Goal: Task Accomplishment & Management: Manage account settings

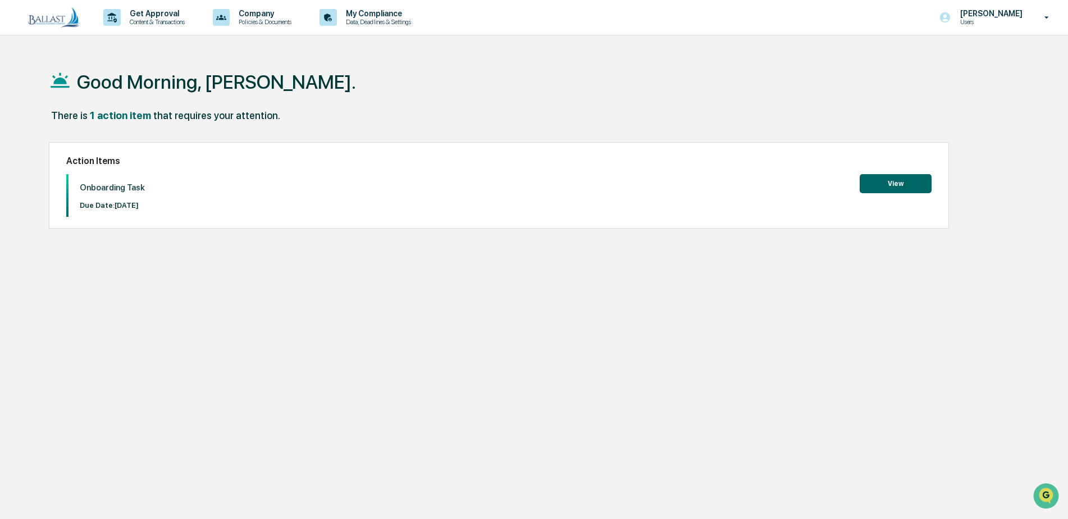
click at [888, 181] on button "View" at bounding box center [896, 183] width 72 height 19
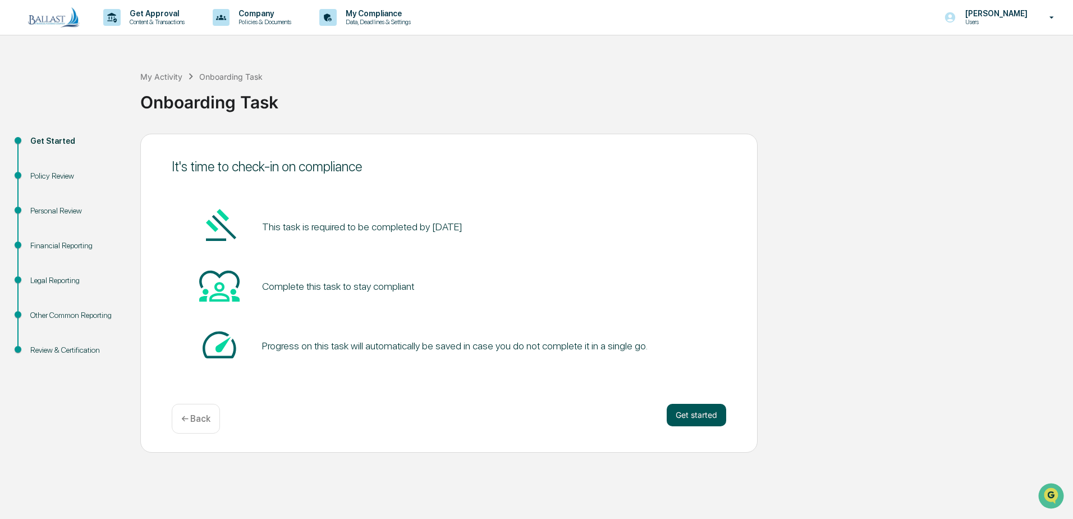
click at [696, 417] on button "Get started" at bounding box center [697, 415] width 60 height 22
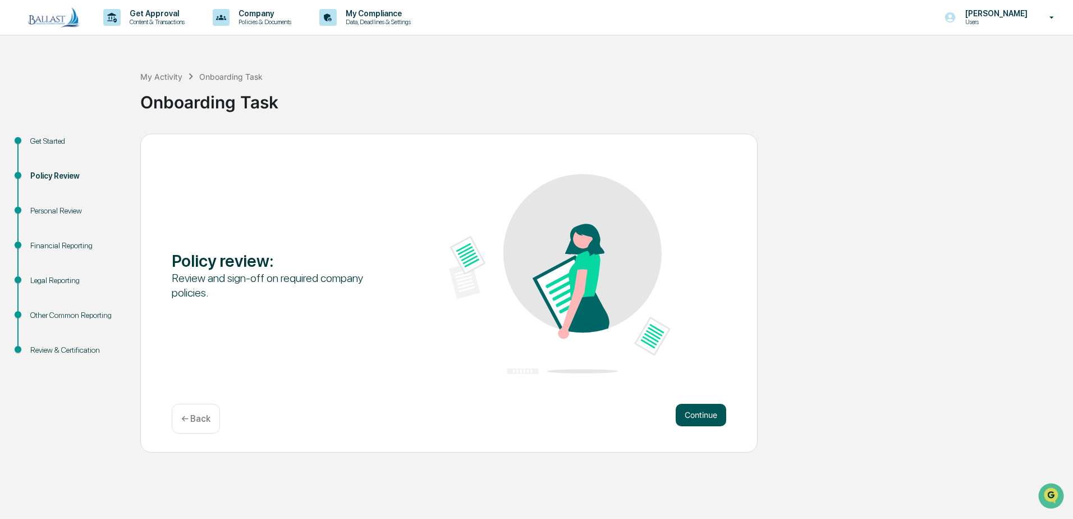
click at [697, 415] on button "Continue" at bounding box center [701, 415] width 51 height 22
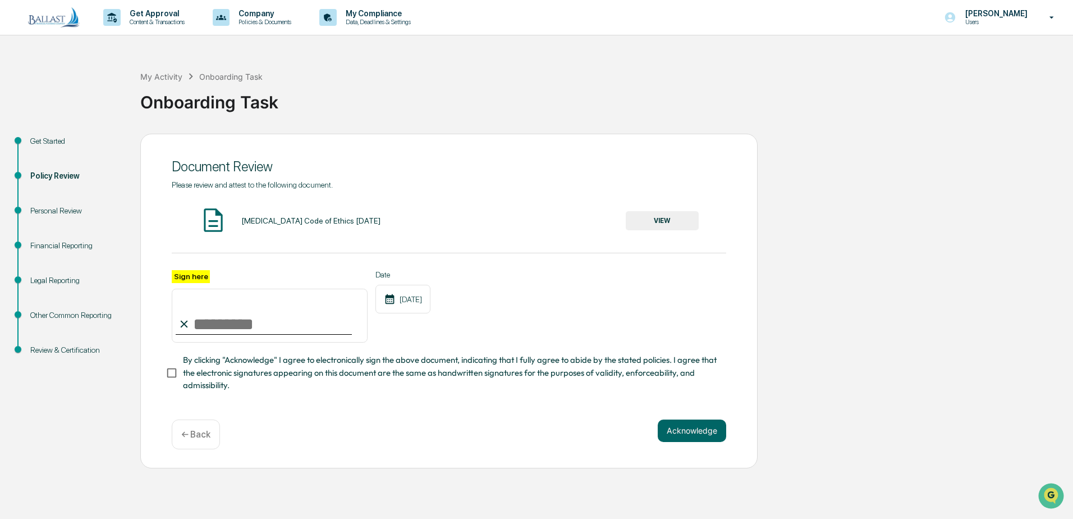
click at [296, 222] on div "BAL Code of Ethics 05.26.21" at bounding box center [310, 220] width 139 height 9
click at [660, 217] on button "VIEW" at bounding box center [662, 220] width 73 height 19
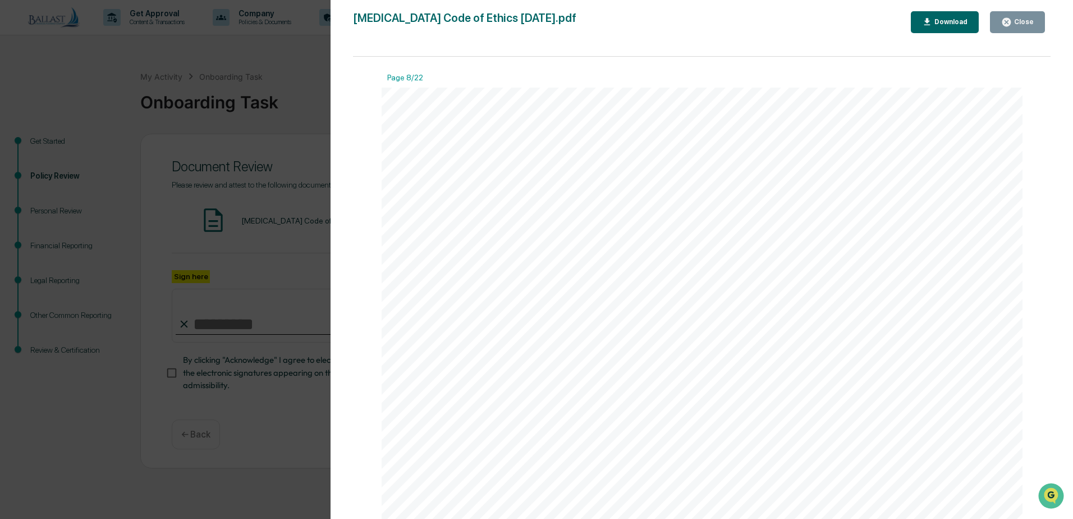
scroll to position [6063, 0]
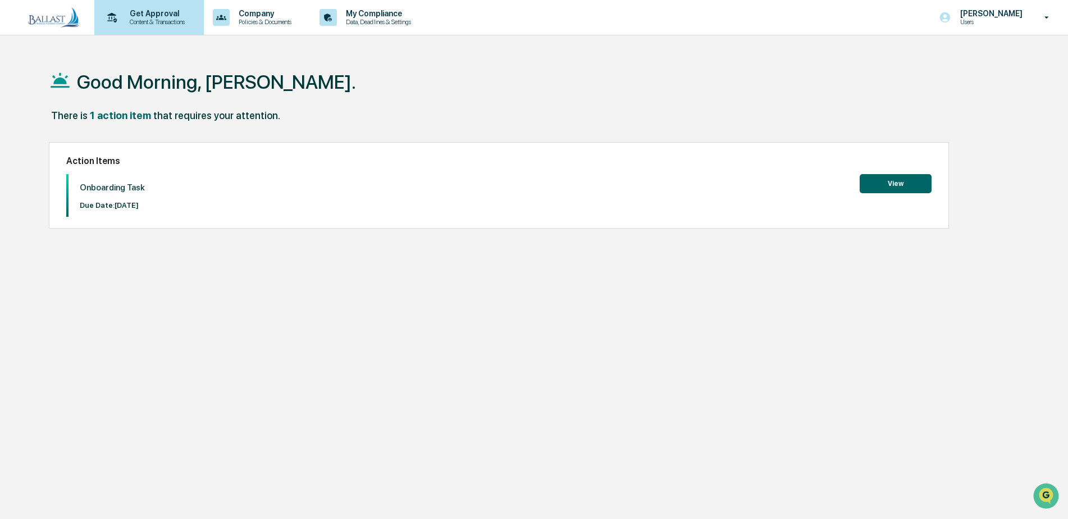
click at [152, 12] on p "Get Approval" at bounding box center [156, 13] width 70 height 9
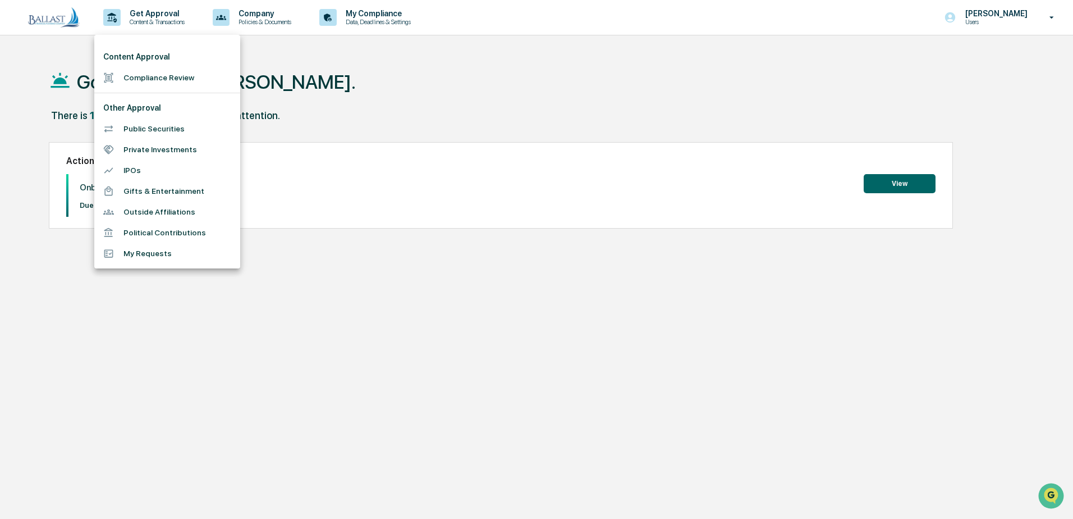
click at [311, 59] on div at bounding box center [536, 259] width 1073 height 519
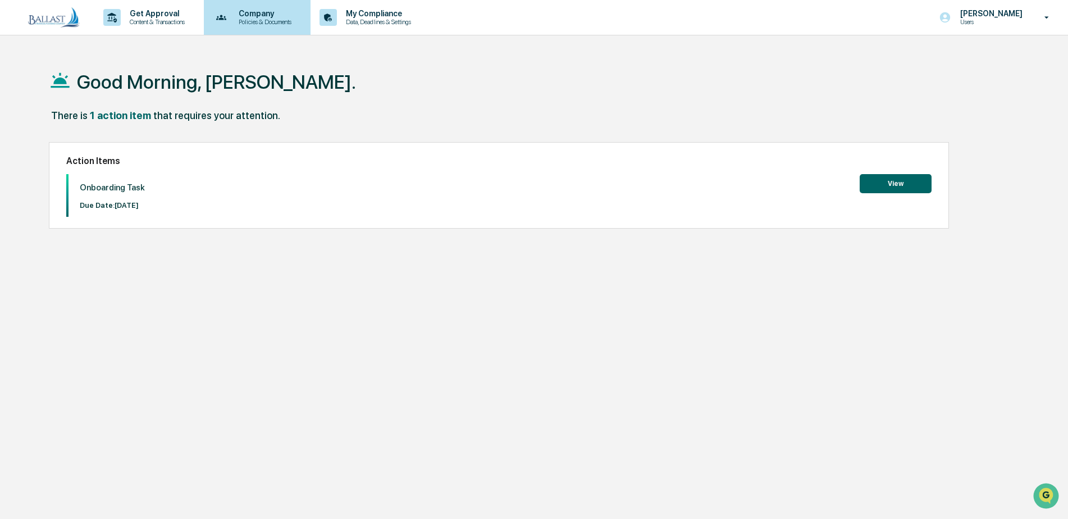
click at [268, 20] on p "Policies & Documents" at bounding box center [263, 22] width 67 height 8
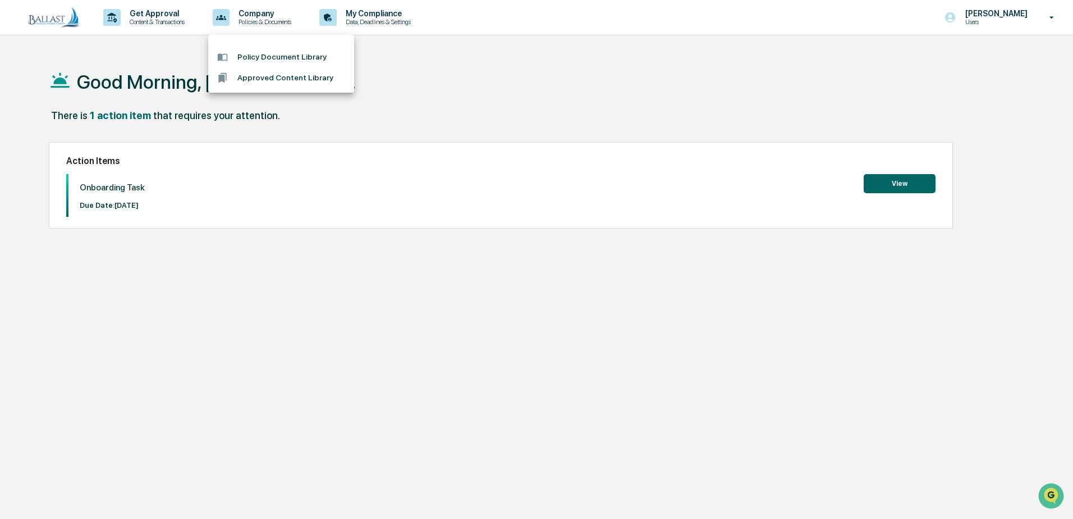
click at [394, 21] on div at bounding box center [536, 259] width 1073 height 519
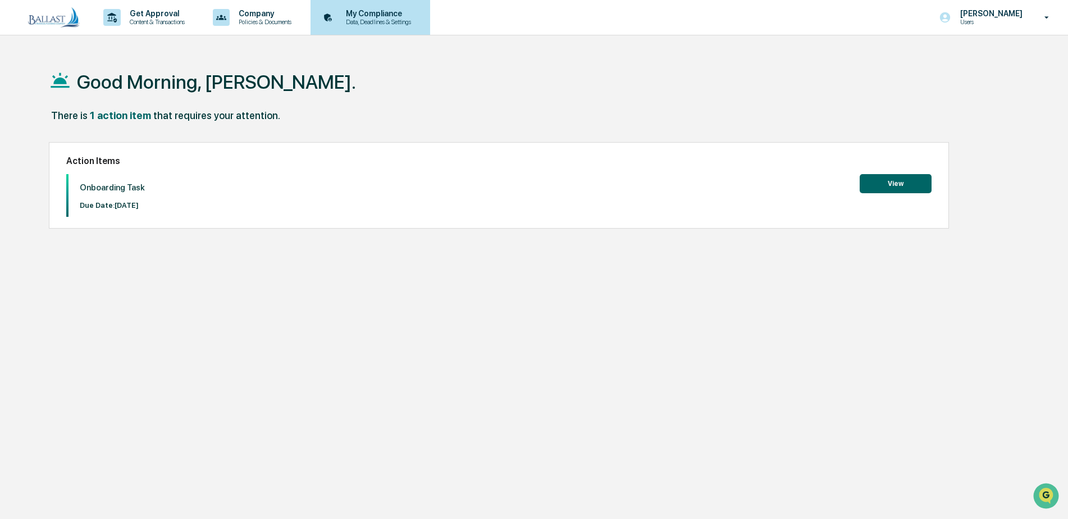
click at [387, 17] on p "My Compliance" at bounding box center [377, 13] width 80 height 9
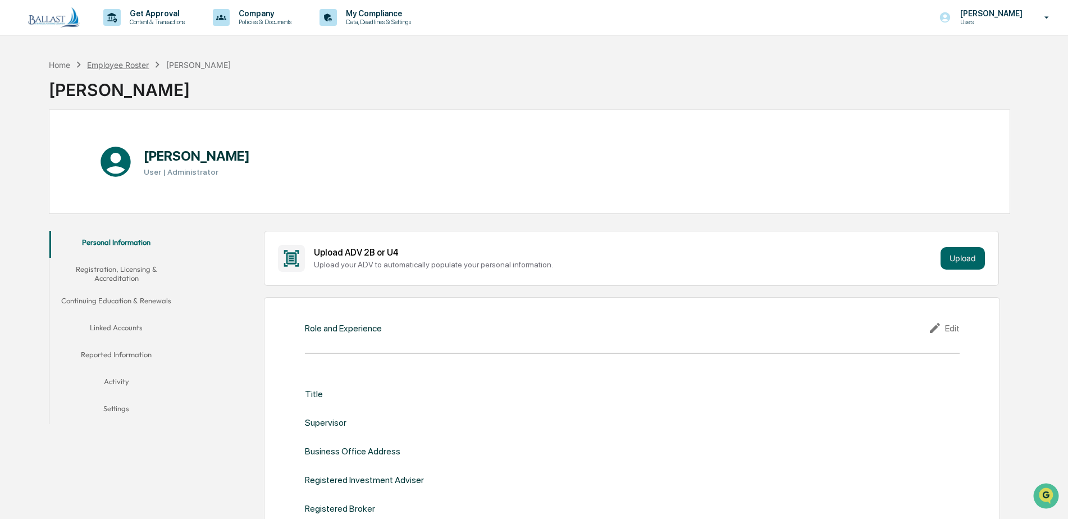
click at [132, 66] on div "Employee Roster" at bounding box center [118, 65] width 62 height 10
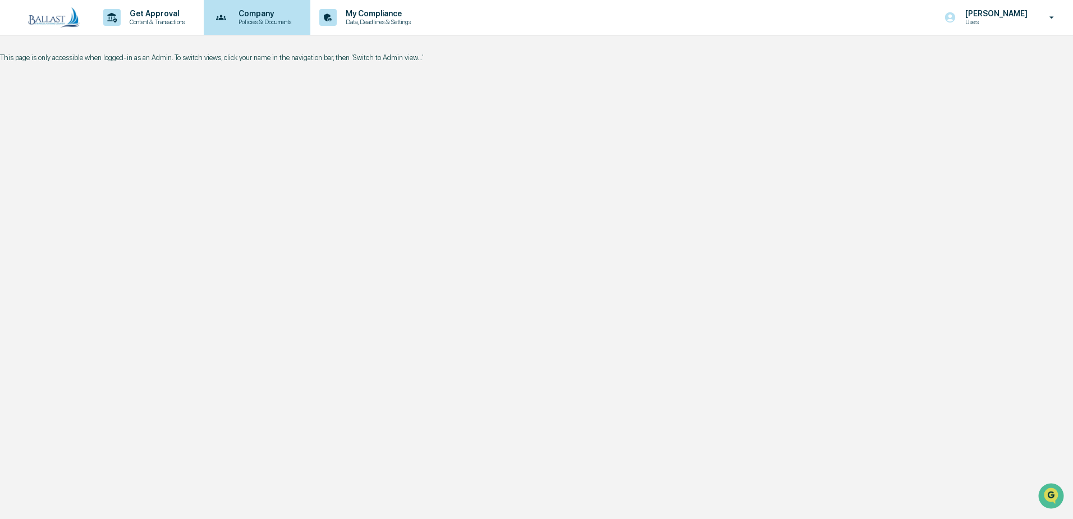
click at [263, 19] on p "Policies & Documents" at bounding box center [263, 22] width 67 height 8
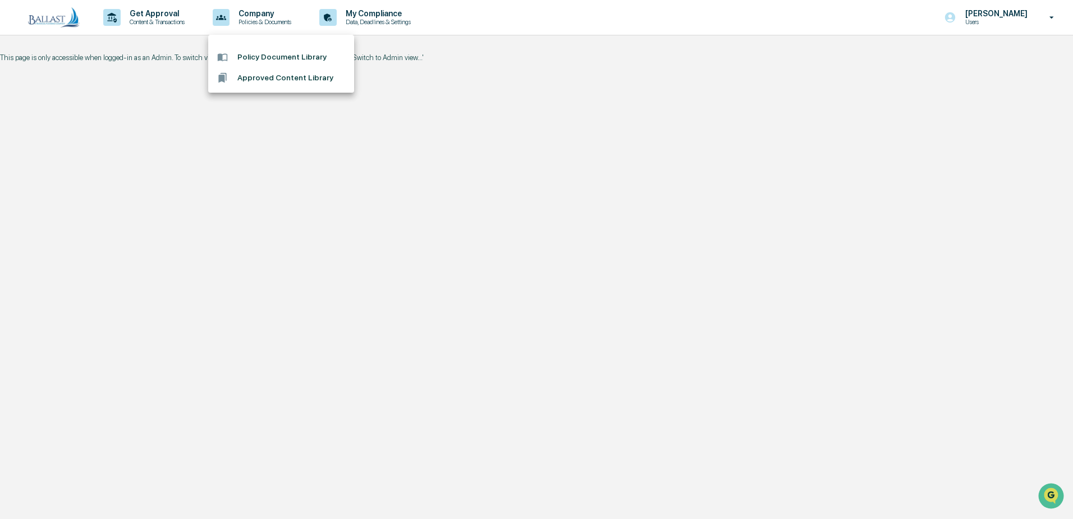
click at [257, 76] on li "Approved Content Library" at bounding box center [281, 77] width 146 height 21
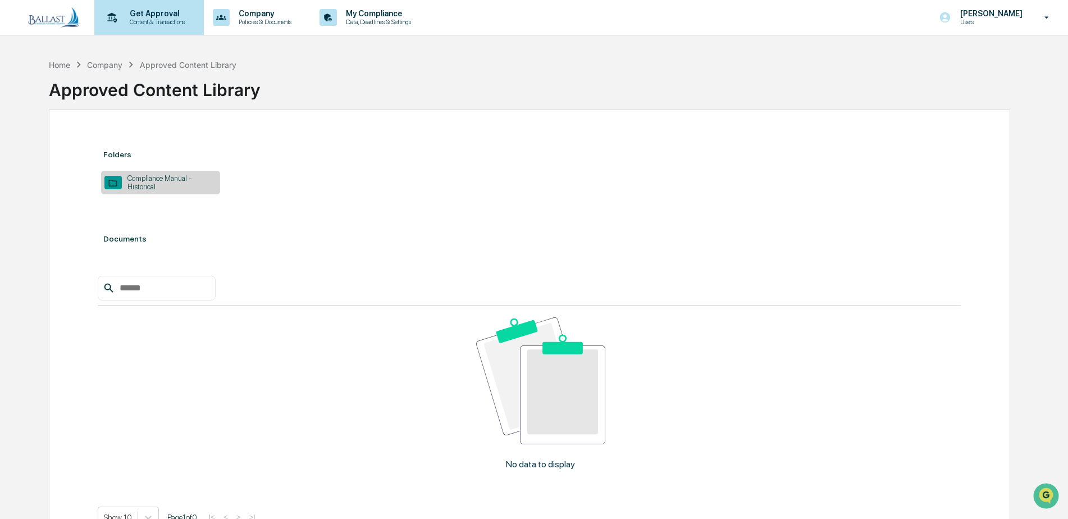
click at [157, 12] on p "Get Approval" at bounding box center [156, 13] width 70 height 9
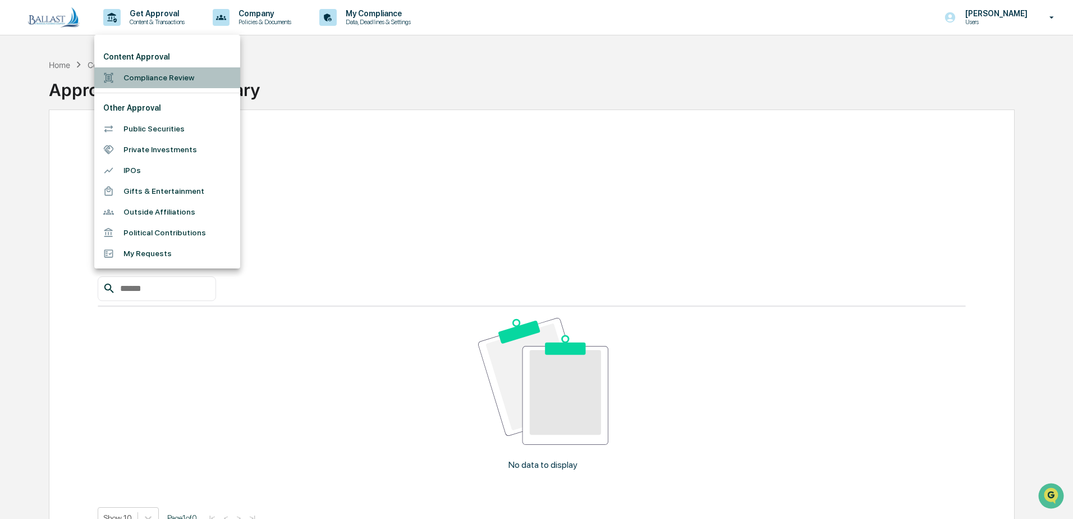
click at [149, 74] on li "Compliance Review" at bounding box center [167, 77] width 146 height 21
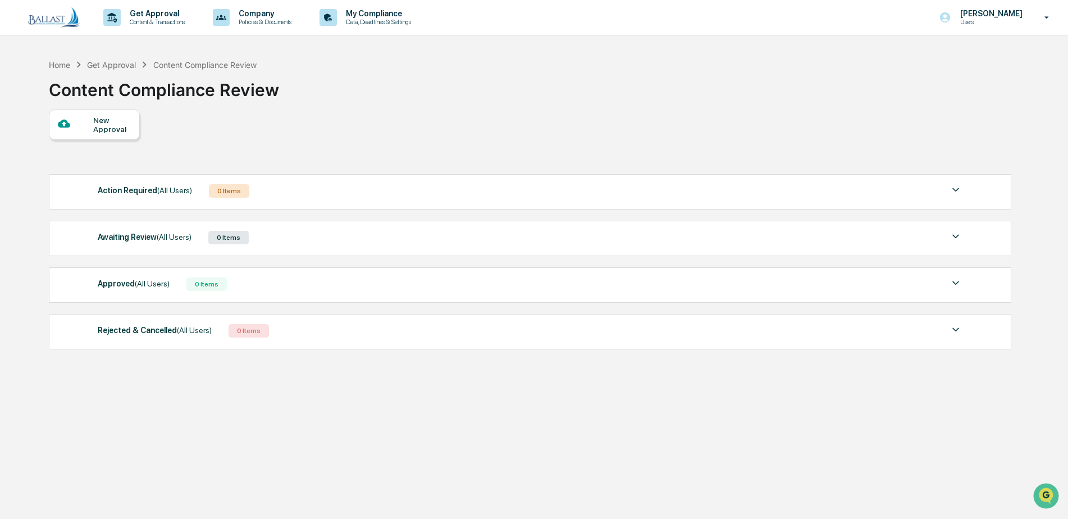
click at [99, 125] on div "New Approval" at bounding box center [112, 125] width 38 height 18
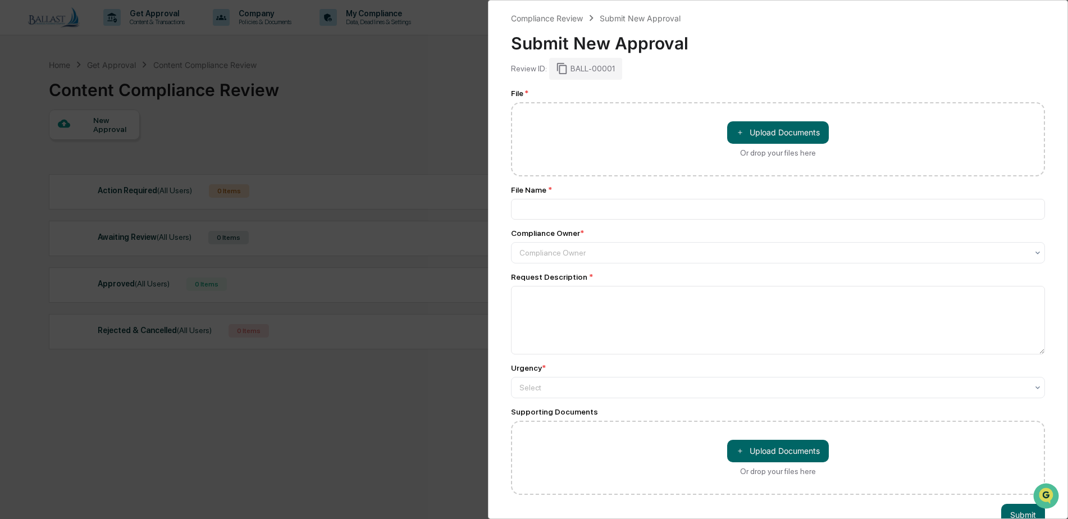
click at [360, 118] on div "Compliance Review Submit New Approval Submit New Approval Review ID: BALL-00001…" at bounding box center [534, 259] width 1068 height 519
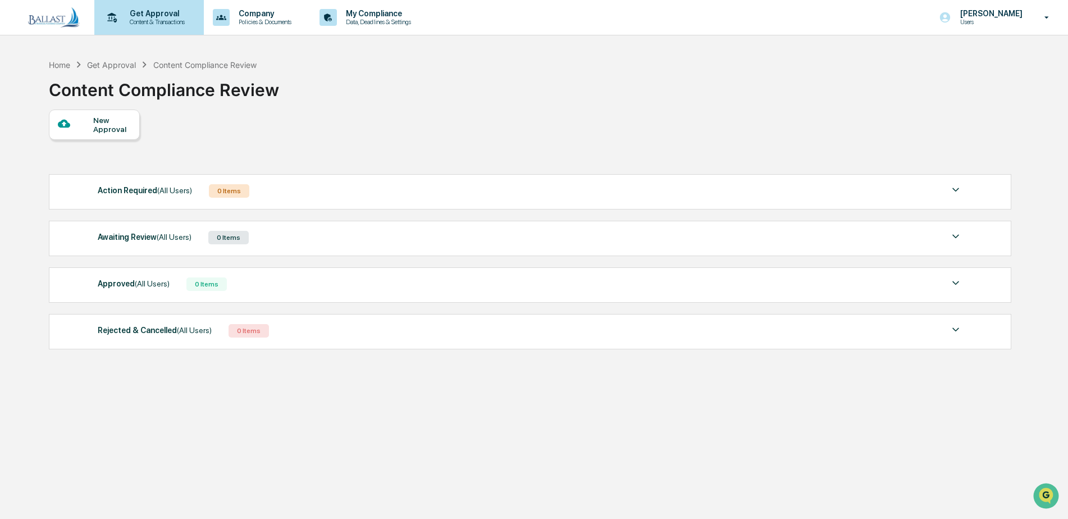
click at [160, 17] on p "Get Approval" at bounding box center [156, 13] width 70 height 9
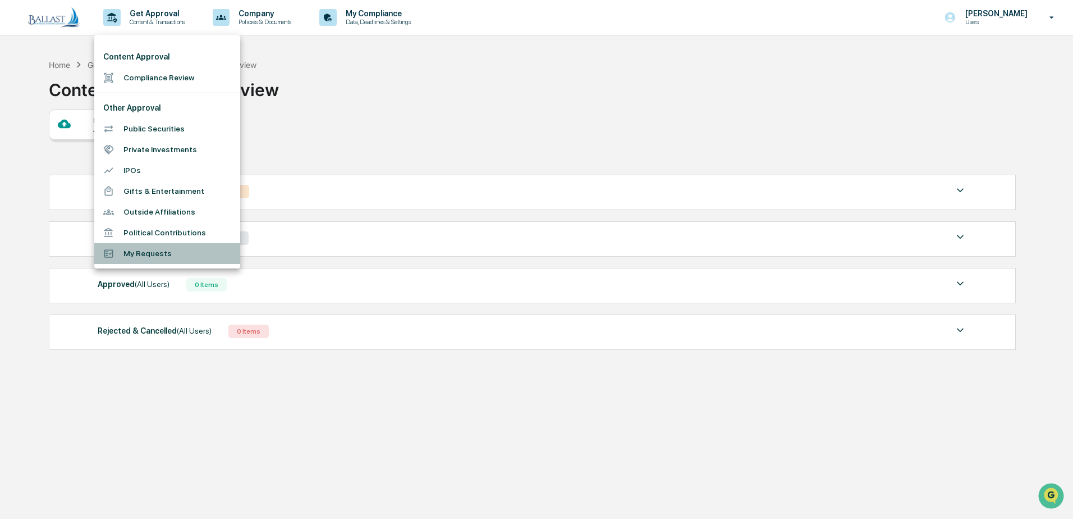
click at [147, 258] on li "My Requests" at bounding box center [167, 253] width 146 height 21
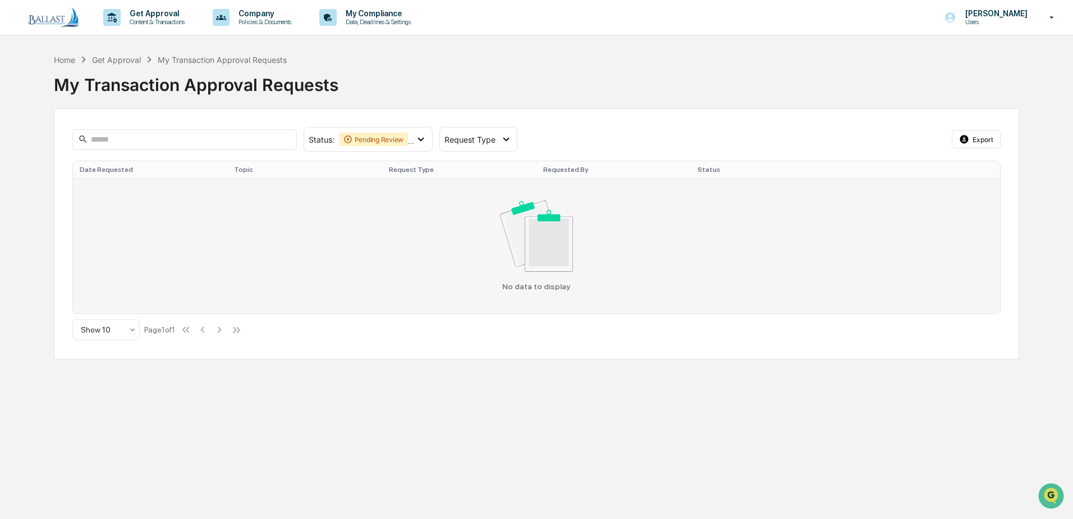
click at [128, 211] on div "No data to display" at bounding box center [537, 245] width 915 height 90
